Goal: Task Accomplishment & Management: Use online tool/utility

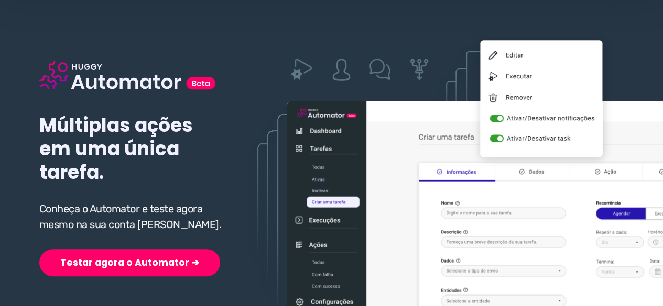
scroll to position [105, 0]
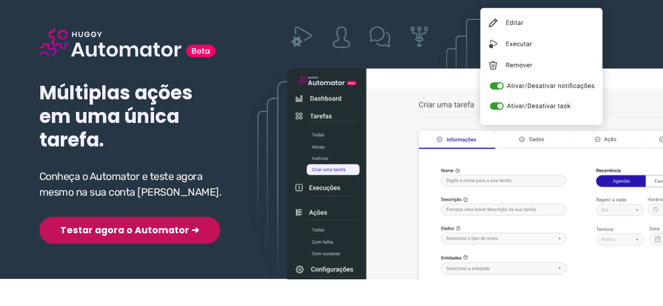
click at [120, 234] on button "Testar agora o Automator ➜" at bounding box center [129, 230] width 181 height 27
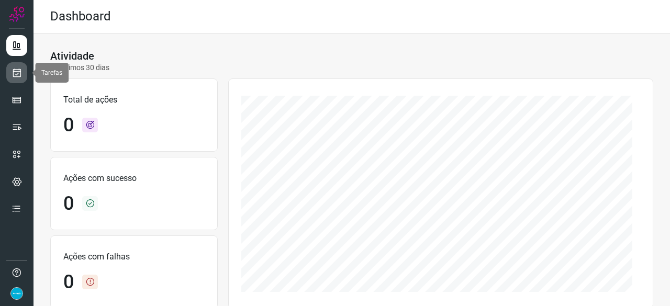
click at [14, 69] on icon at bounding box center [17, 73] width 11 height 10
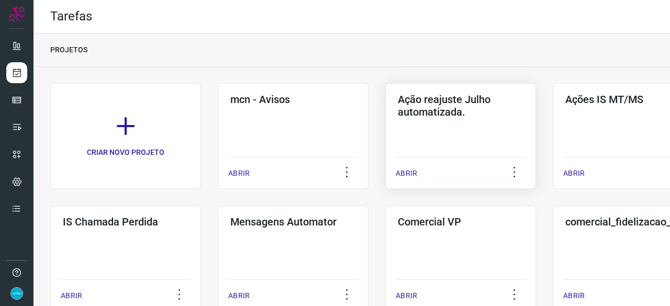
click at [410, 173] on p "ABRIR" at bounding box center [406, 173] width 21 height 11
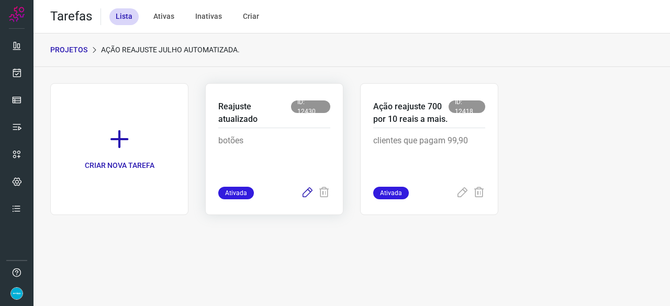
click at [307, 192] on icon at bounding box center [307, 193] width 13 height 13
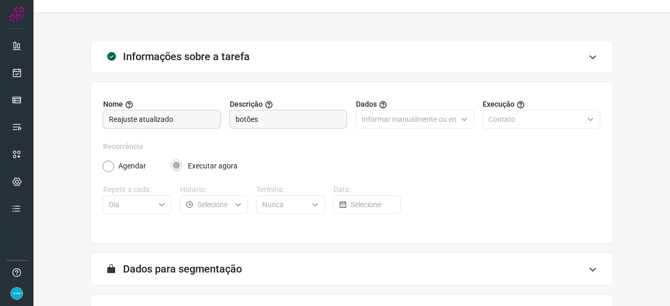
scroll to position [102, 0]
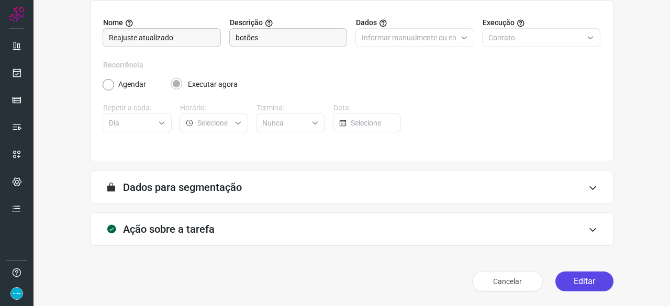
click at [578, 282] on button "Editar" at bounding box center [585, 282] width 58 height 20
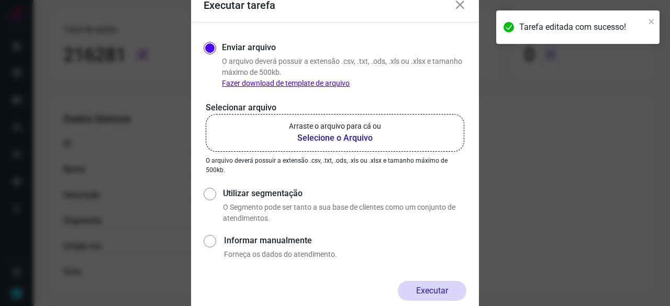
click at [331, 141] on b "Selecione o Arquivo" at bounding box center [335, 138] width 92 height 13
click at [0, 0] on input "Arraste o arquivo para cá ou Selecione o Arquivo" at bounding box center [0, 0] width 0 height 0
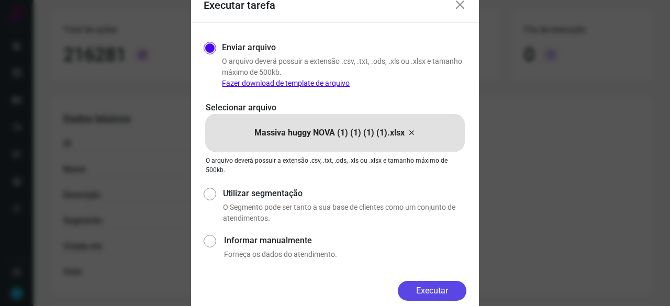
click at [432, 289] on button "Executar" at bounding box center [432, 291] width 69 height 20
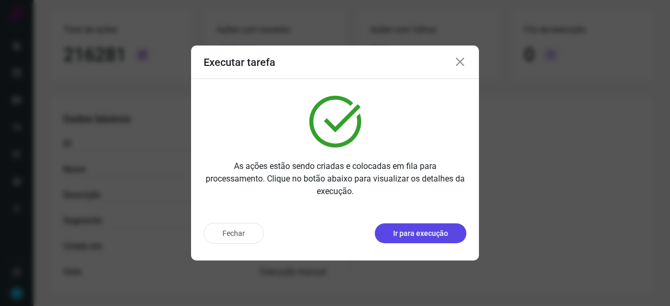
click at [419, 240] on button "Ir para execução" at bounding box center [421, 234] width 92 height 20
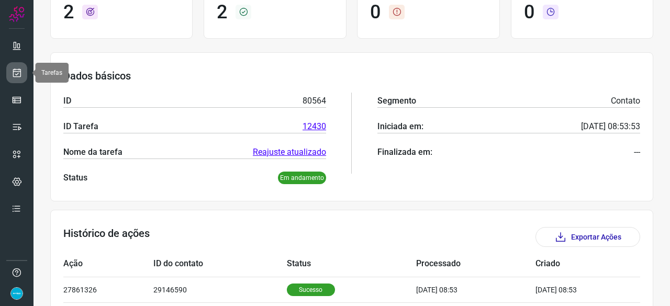
click at [21, 70] on icon at bounding box center [17, 73] width 11 height 10
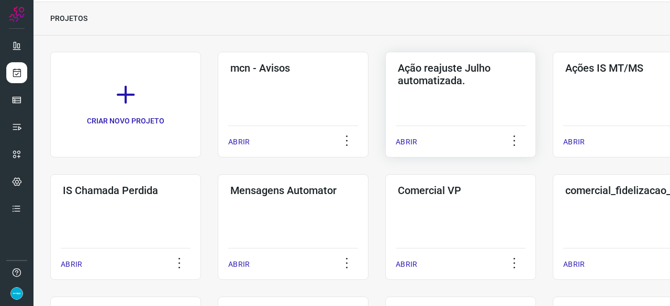
click at [410, 145] on p "ABRIR" at bounding box center [406, 142] width 21 height 11
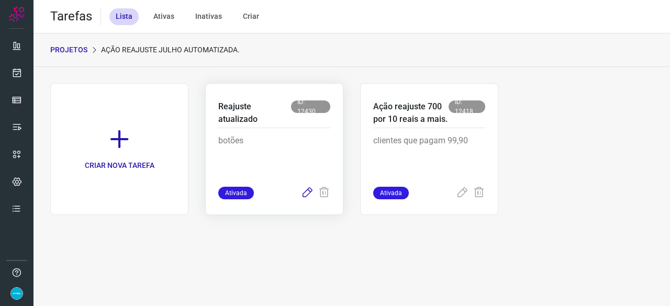
click at [307, 192] on icon at bounding box center [307, 193] width 13 height 13
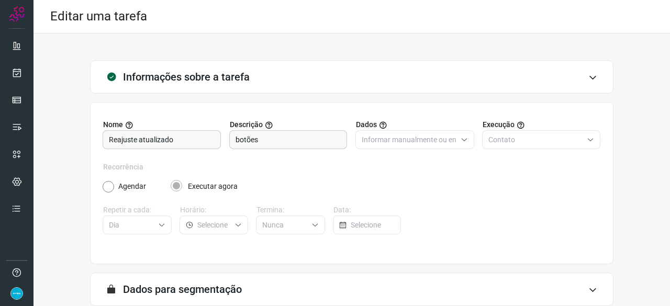
scroll to position [102, 0]
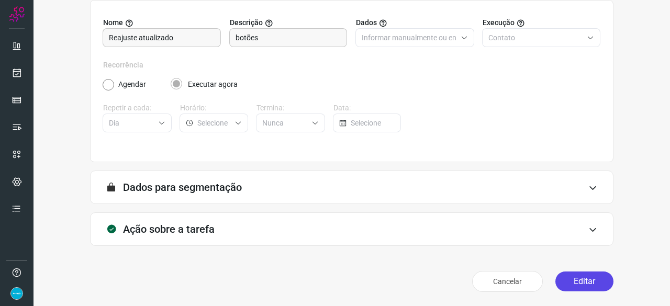
click at [570, 277] on button "Editar" at bounding box center [585, 282] width 58 height 20
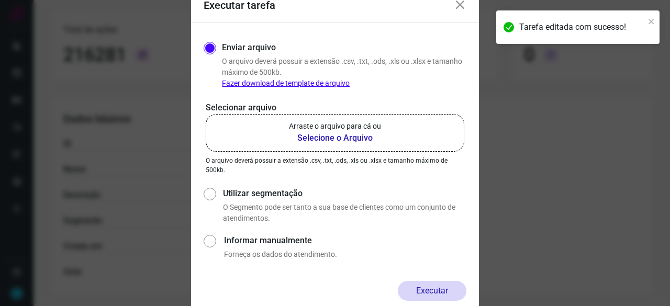
click at [324, 139] on b "Selecione o Arquivo" at bounding box center [335, 138] width 92 height 13
click at [0, 0] on input "Arraste o arquivo para cá ou Selecione o Arquivo" at bounding box center [0, 0] width 0 height 0
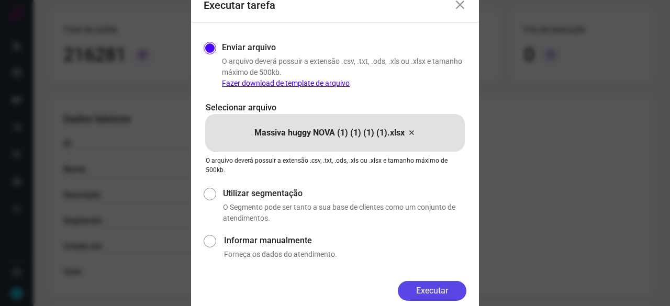
click at [446, 287] on button "Executar" at bounding box center [432, 291] width 69 height 20
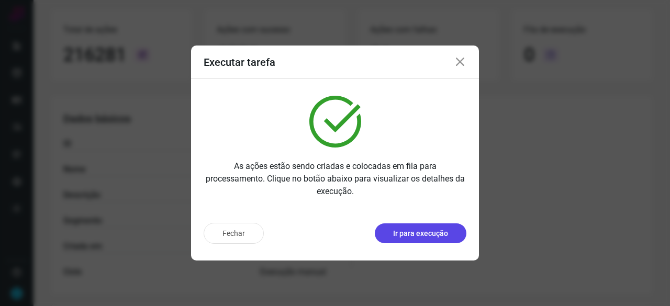
click at [435, 235] on p "Ir para execução" at bounding box center [420, 233] width 55 height 11
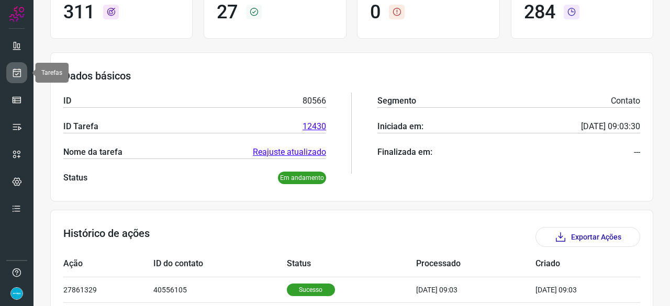
click at [20, 72] on icon at bounding box center [17, 73] width 11 height 10
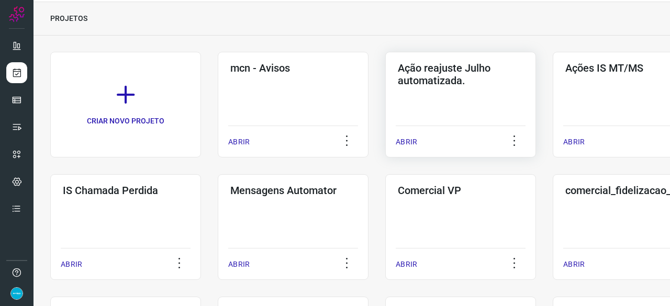
click at [409, 140] on p "ABRIR" at bounding box center [406, 142] width 21 height 11
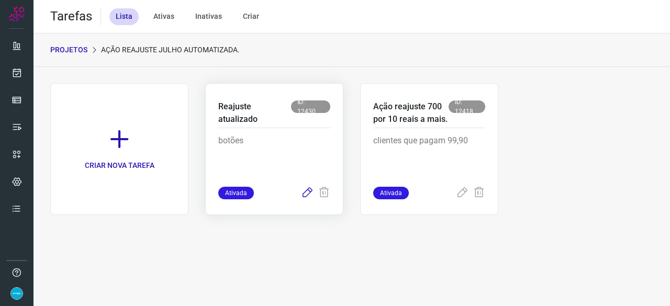
click at [304, 194] on icon at bounding box center [307, 193] width 13 height 13
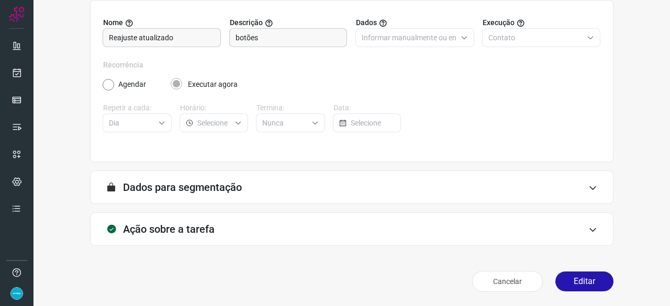
scroll to position [50, 0]
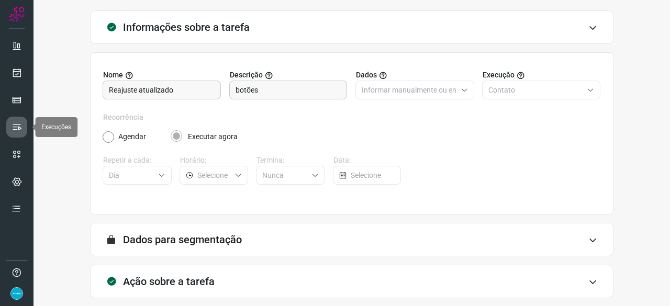
click at [13, 127] on icon at bounding box center [17, 127] width 10 height 10
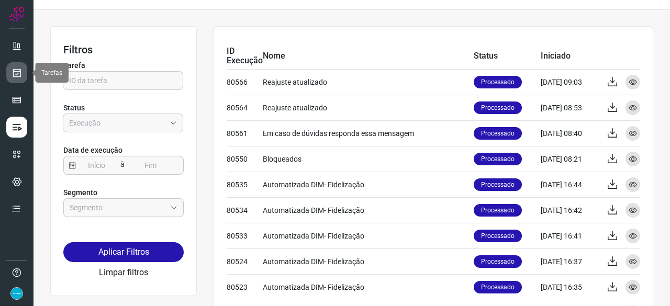
click at [19, 69] on icon at bounding box center [17, 73] width 11 height 10
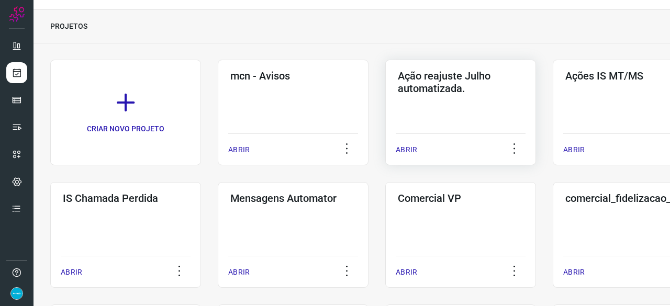
click at [407, 149] on p "ABRIR" at bounding box center [406, 150] width 21 height 11
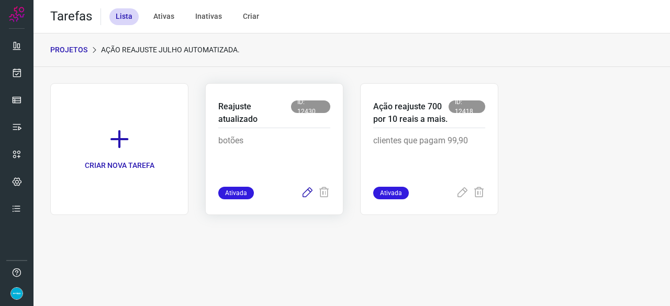
click at [305, 190] on icon at bounding box center [307, 193] width 13 height 13
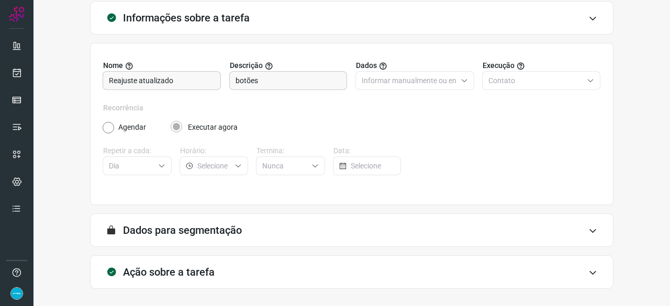
scroll to position [102, 0]
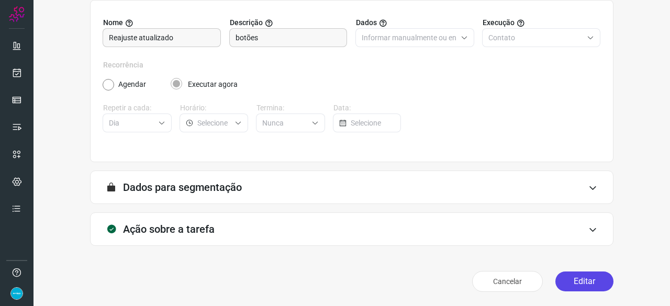
click at [569, 276] on button "Editar" at bounding box center [585, 282] width 58 height 20
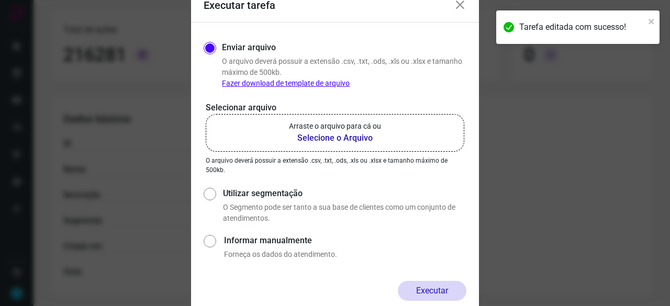
click at [332, 139] on b "Selecione o Arquivo" at bounding box center [335, 138] width 92 height 13
click at [0, 0] on input "Arraste o arquivo para cá ou Selecione o Arquivo" at bounding box center [0, 0] width 0 height 0
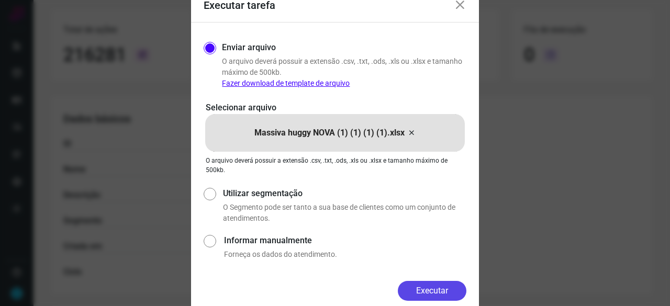
click at [447, 289] on button "Executar" at bounding box center [432, 291] width 69 height 20
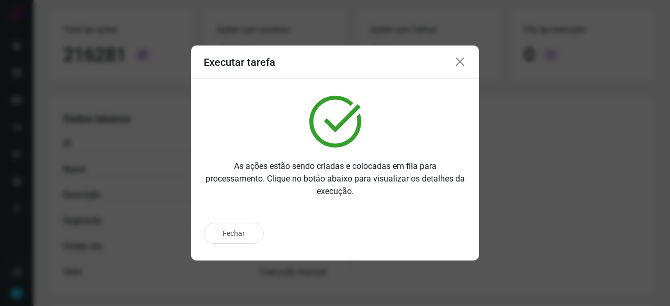
click at [461, 65] on icon at bounding box center [460, 62] width 13 height 13
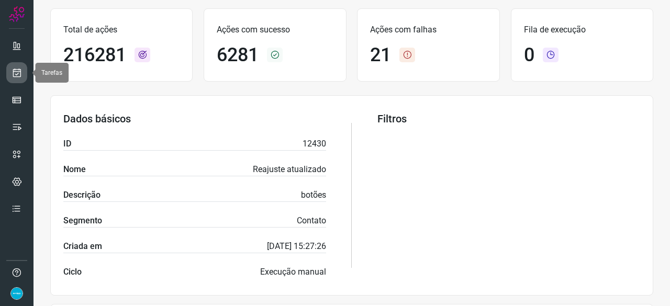
click at [13, 72] on icon at bounding box center [17, 73] width 11 height 10
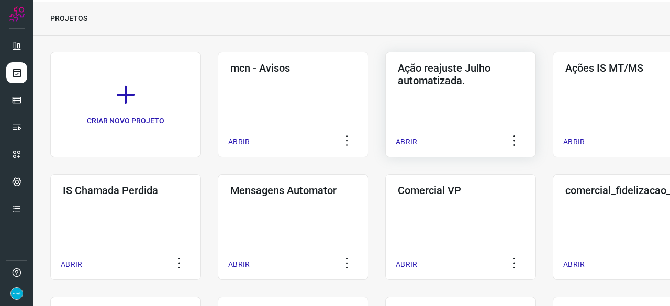
click at [415, 140] on p "ABRIR" at bounding box center [406, 142] width 21 height 11
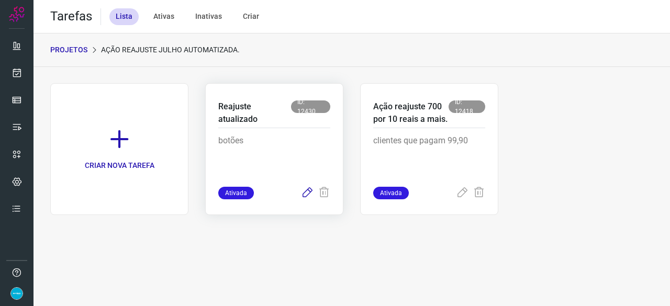
click at [307, 192] on icon at bounding box center [307, 193] width 13 height 13
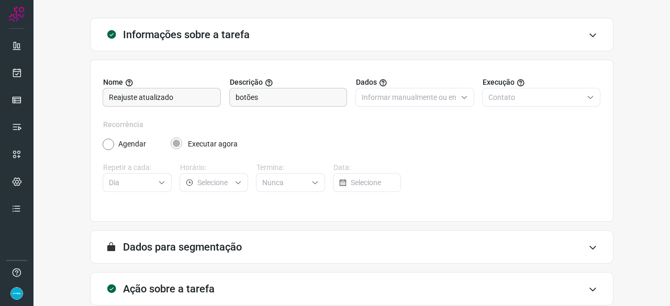
scroll to position [102, 0]
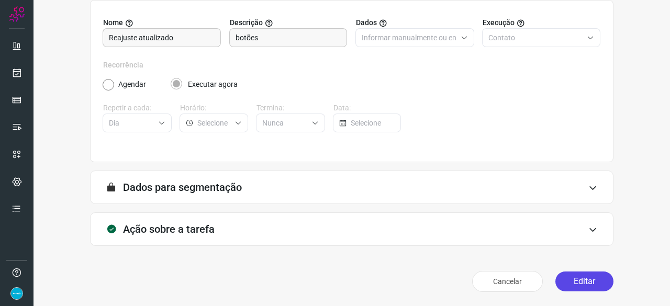
click at [583, 280] on button "Editar" at bounding box center [585, 282] width 58 height 20
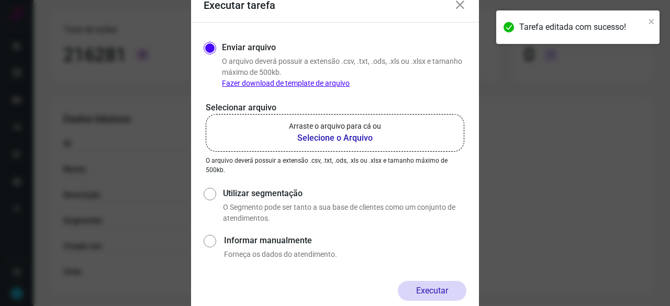
click at [312, 139] on b "Selecione o Arquivo" at bounding box center [335, 138] width 92 height 13
click at [0, 0] on input "Arraste o arquivo para cá ou Selecione o Arquivo" at bounding box center [0, 0] width 0 height 0
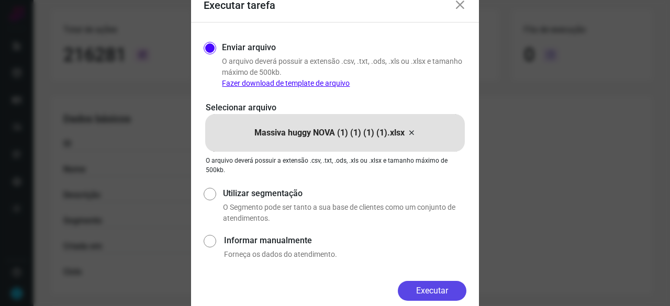
click at [423, 287] on button "Executar" at bounding box center [432, 291] width 69 height 20
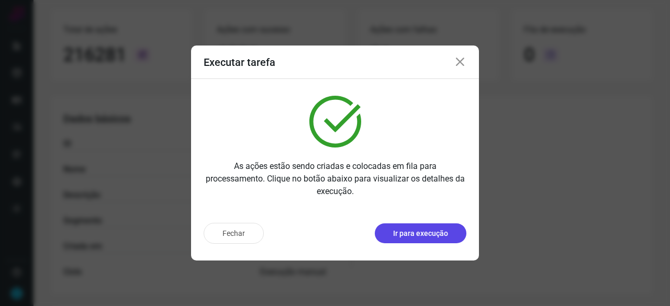
click at [452, 234] on button "Ir para execução" at bounding box center [421, 234] width 92 height 20
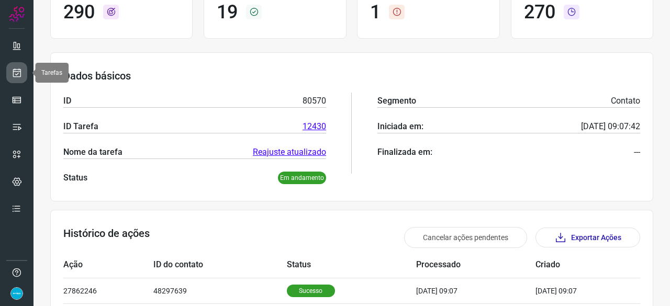
click at [17, 73] on icon at bounding box center [17, 73] width 11 height 10
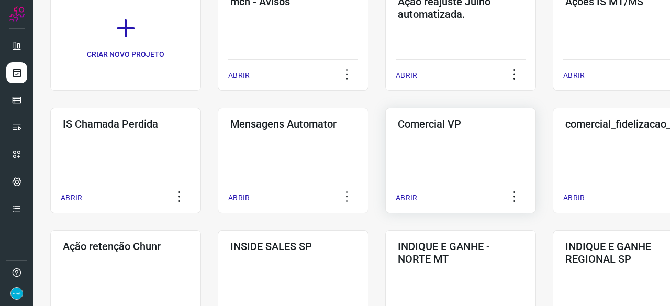
scroll to position [84, 0]
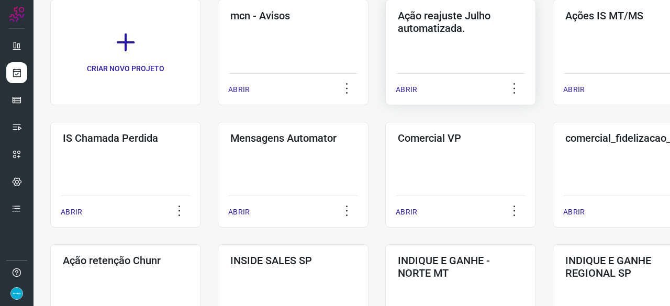
click at [401, 91] on p "ABRIR" at bounding box center [406, 89] width 21 height 11
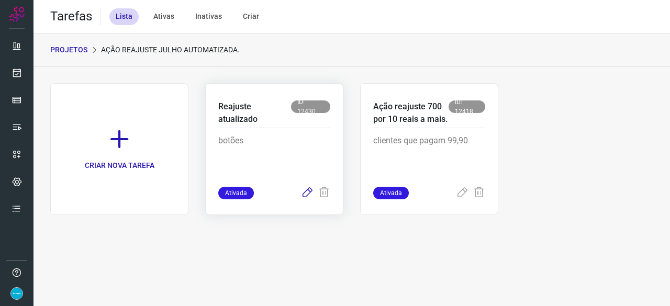
click at [309, 190] on icon at bounding box center [307, 193] width 13 height 13
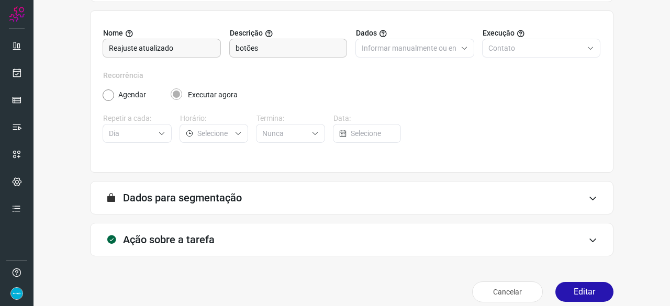
scroll to position [102, 0]
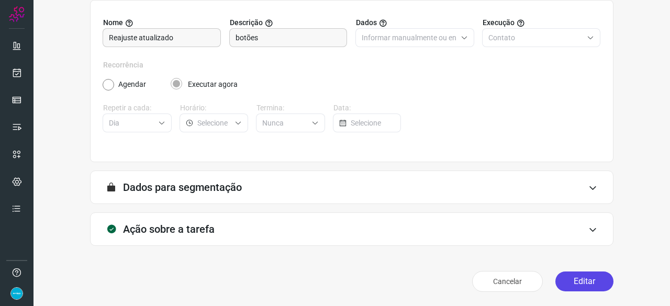
click at [570, 279] on button "Editar" at bounding box center [585, 282] width 58 height 20
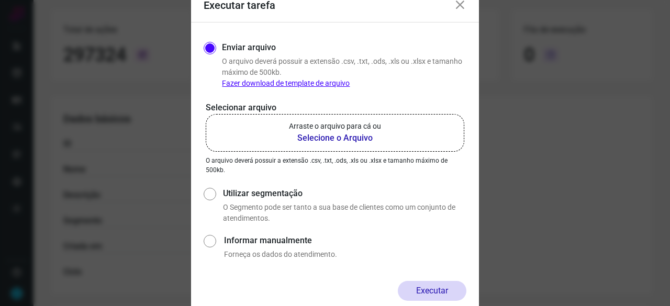
click at [332, 138] on b "Selecione o Arquivo" at bounding box center [335, 138] width 92 height 13
click at [0, 0] on input "Arraste o arquivo para cá ou Selecione o Arquivo" at bounding box center [0, 0] width 0 height 0
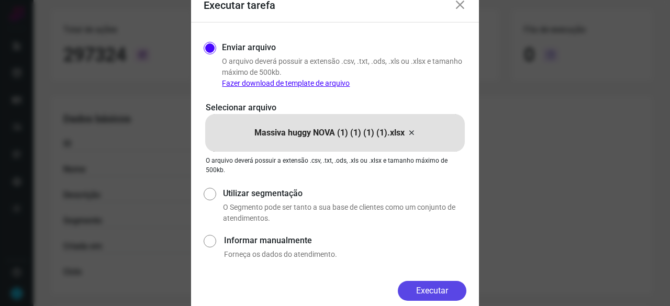
click at [431, 288] on button "Executar" at bounding box center [432, 291] width 69 height 20
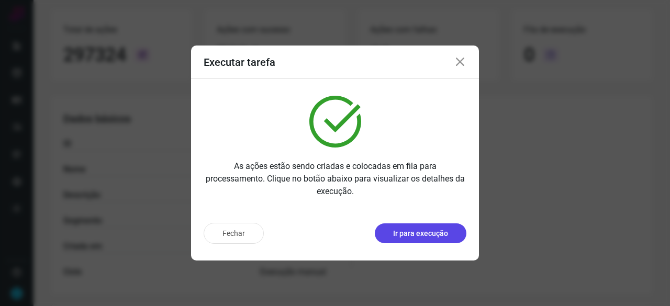
click at [446, 232] on p "Ir para execução" at bounding box center [420, 233] width 55 height 11
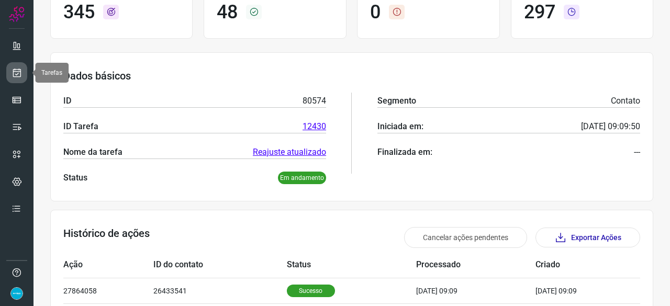
click at [19, 72] on icon at bounding box center [17, 73] width 11 height 10
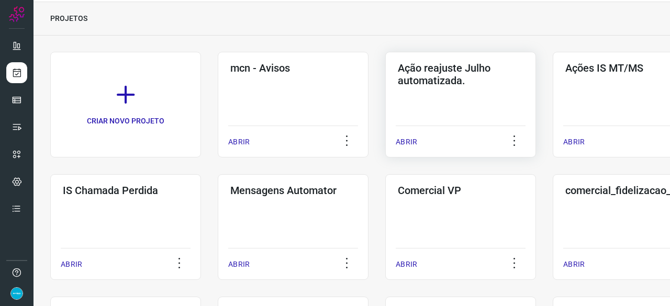
click at [411, 142] on p "ABRIR" at bounding box center [406, 142] width 21 height 11
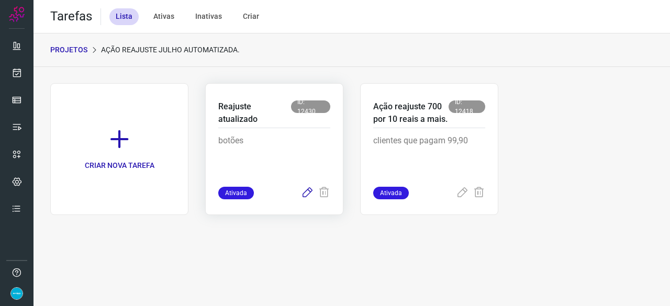
click at [306, 194] on icon at bounding box center [307, 193] width 13 height 13
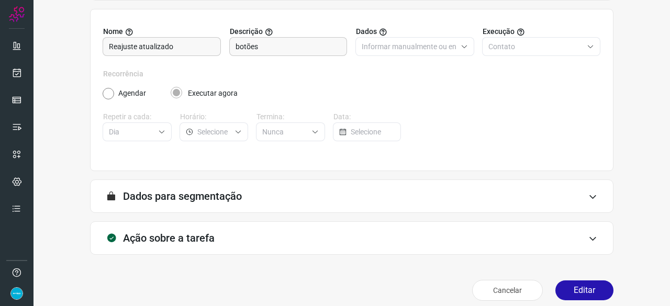
scroll to position [102, 0]
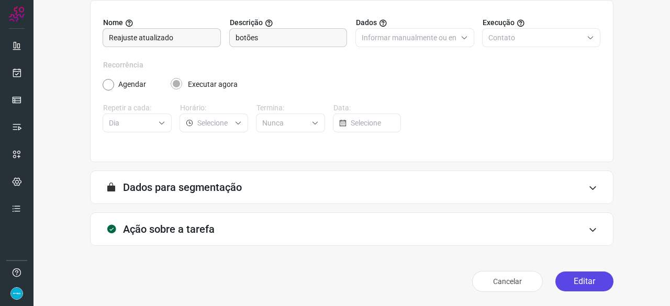
click at [591, 284] on button "Editar" at bounding box center [585, 282] width 58 height 20
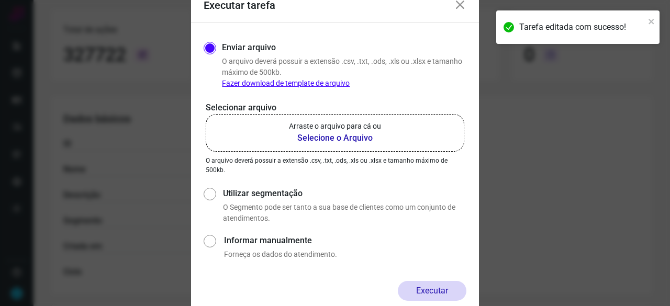
click at [316, 139] on b "Selecione o Arquivo" at bounding box center [335, 138] width 92 height 13
click at [0, 0] on input "Arraste o arquivo para cá ou Selecione o Arquivo" at bounding box center [0, 0] width 0 height 0
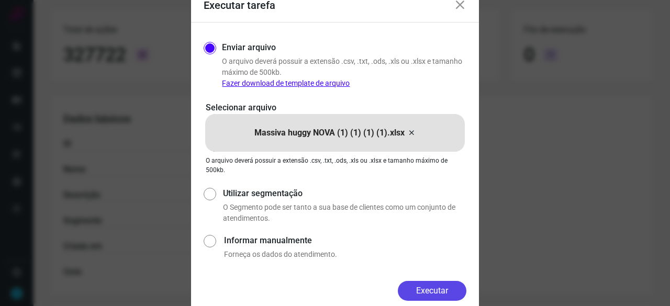
click at [422, 289] on button "Executar" at bounding box center [432, 291] width 69 height 20
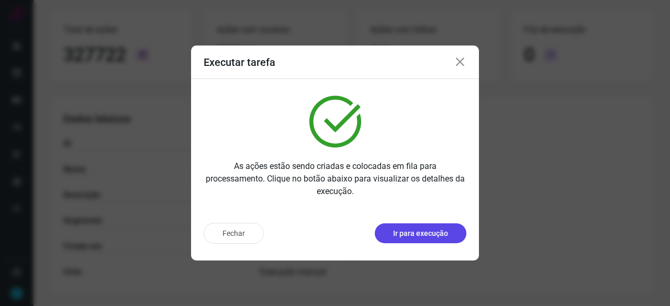
click at [442, 231] on p "Ir para execução" at bounding box center [420, 233] width 55 height 11
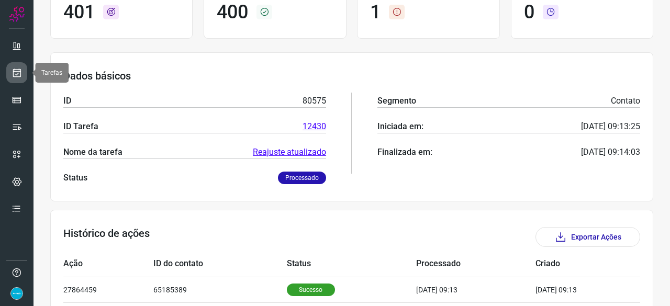
click at [20, 75] on icon at bounding box center [17, 73] width 11 height 10
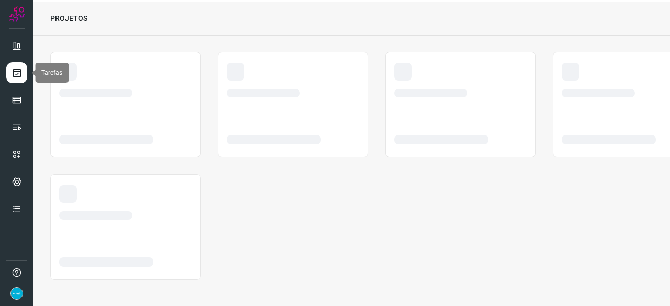
scroll to position [31, 0]
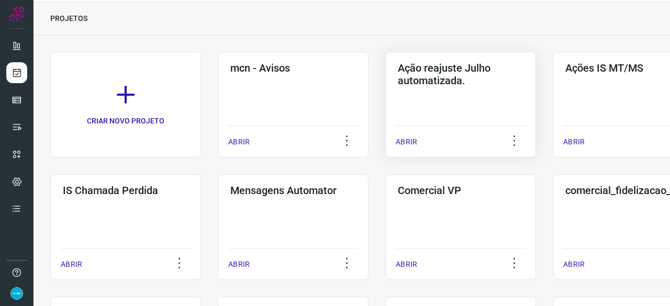
click at [411, 142] on p "ABRIR" at bounding box center [406, 142] width 21 height 11
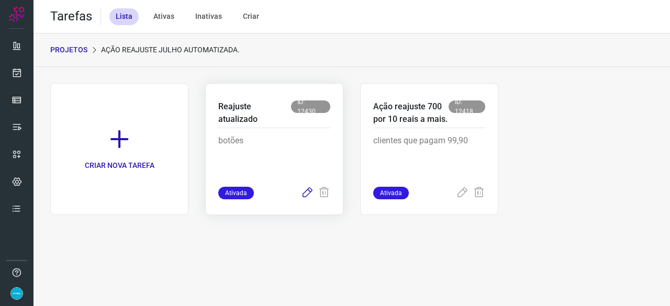
click at [306, 194] on icon at bounding box center [307, 193] width 13 height 13
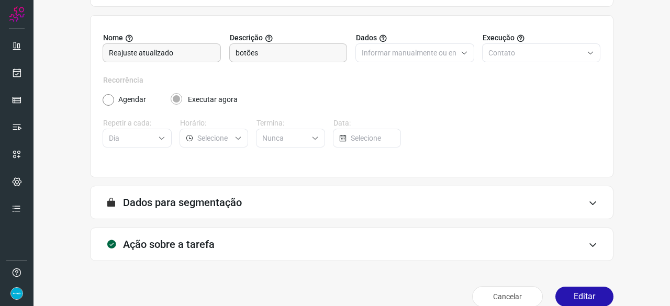
scroll to position [102, 0]
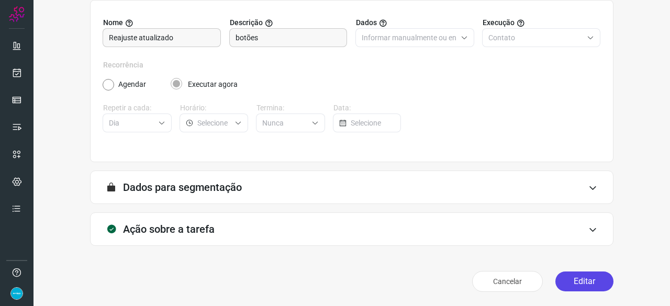
click at [589, 279] on button "Editar" at bounding box center [585, 282] width 58 height 20
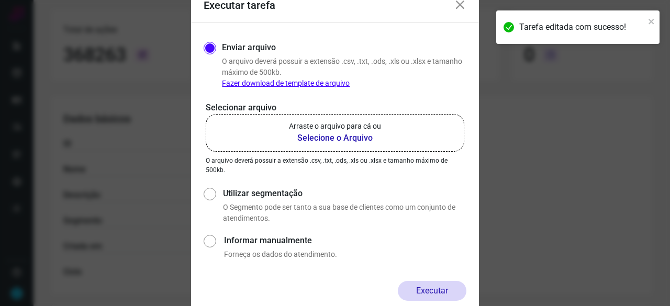
click at [318, 139] on b "Selecione o Arquivo" at bounding box center [335, 138] width 92 height 13
click at [0, 0] on input "Arraste o arquivo para cá ou Selecione o Arquivo" at bounding box center [0, 0] width 0 height 0
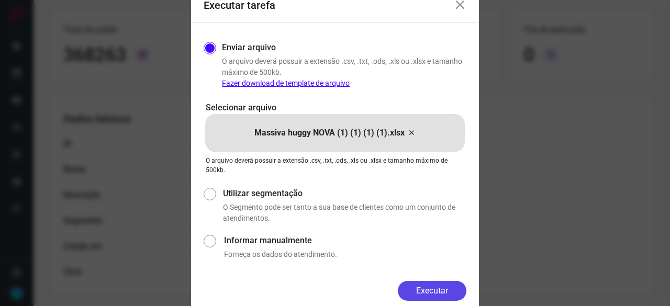
click at [431, 288] on button "Executar" at bounding box center [432, 291] width 69 height 20
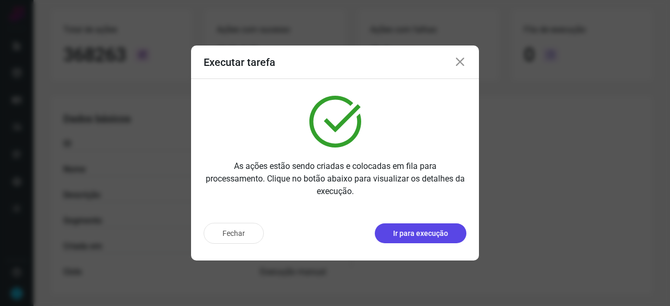
click at [446, 237] on p "Ir para execução" at bounding box center [420, 233] width 55 height 11
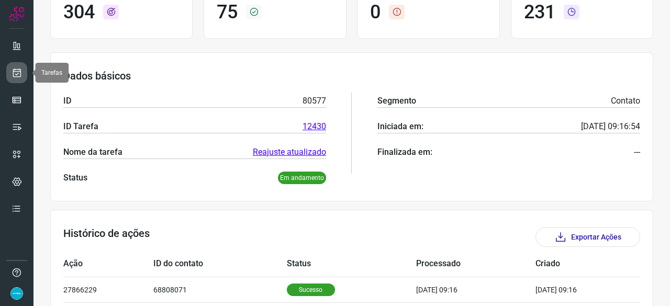
click at [21, 70] on icon at bounding box center [17, 73] width 11 height 10
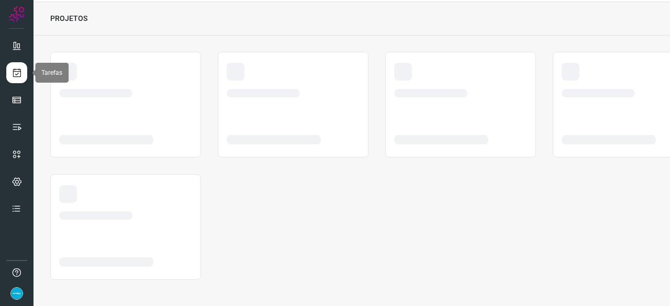
scroll to position [31, 0]
